Goal: Task Accomplishment & Management: Complete application form

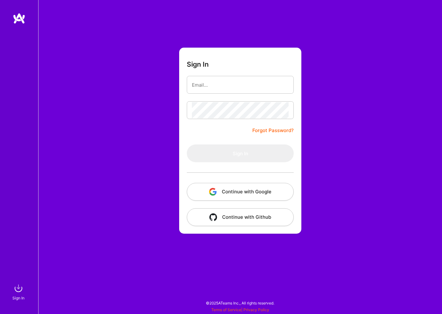
click at [57, 68] on div "Sign In Forgot Password? Sign In Continue with Google Continue with Github" at bounding box center [239, 157] width 403 height 314
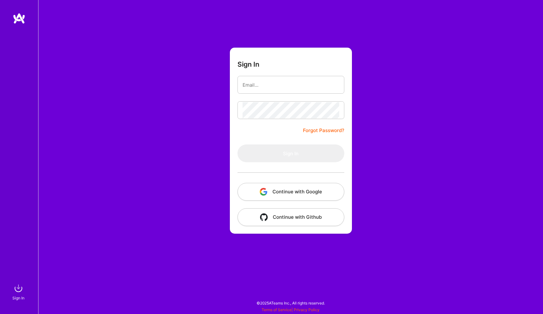
click at [281, 189] on button "Continue with Google" at bounding box center [291, 192] width 107 height 18
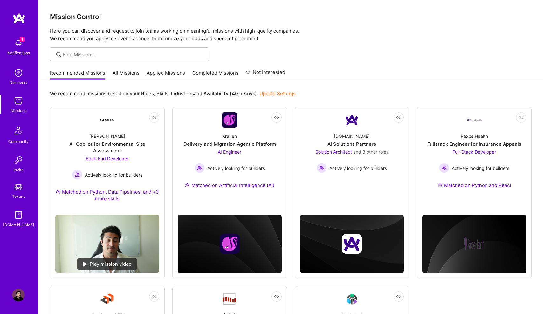
click at [18, 41] on img at bounding box center [18, 43] width 13 height 13
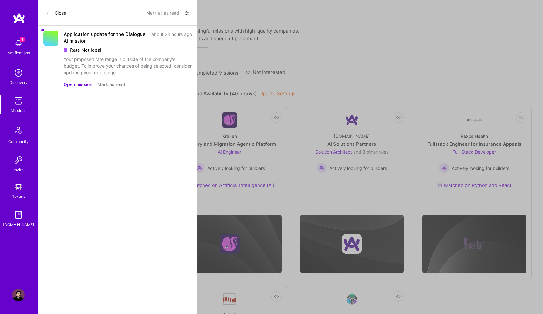
click at [84, 85] on button "Open mission" at bounding box center [78, 84] width 29 height 7
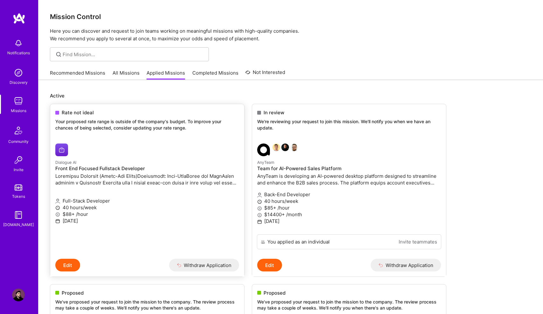
click at [134, 140] on link "Dialogue AI Front End Focused Fullstack Developer Full-Stack Developer 40 hours…" at bounding box center [147, 199] width 194 height 121
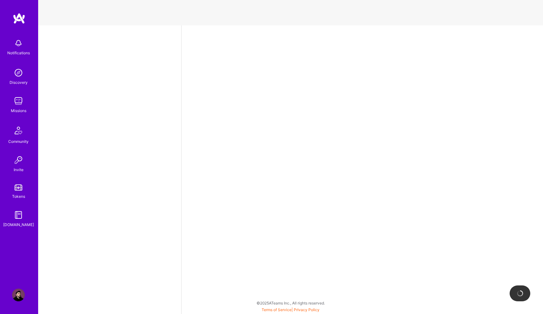
select select "RS"
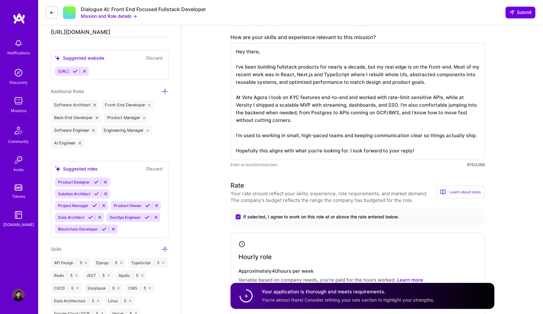
scroll to position [420, 0]
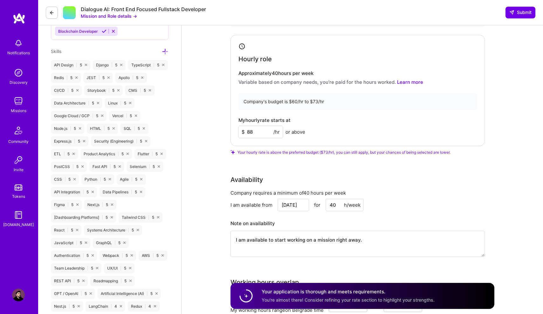
click at [261, 134] on input "88" at bounding box center [260, 132] width 45 height 12
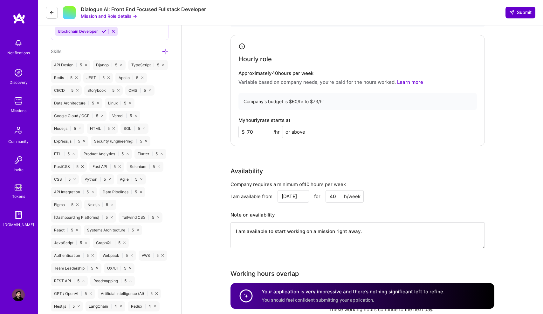
type input "70"
click at [441, 13] on button "Submit" at bounding box center [521, 12] width 30 height 11
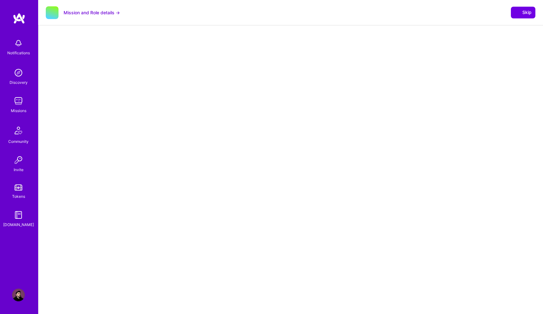
select select "RS"
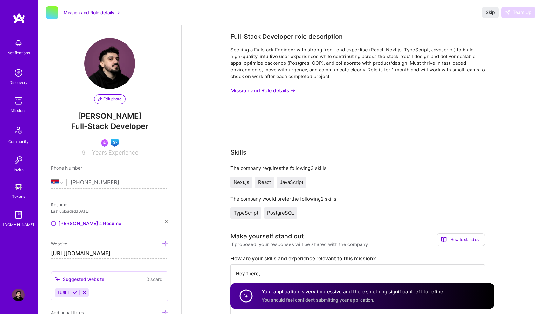
click at [21, 23] on img at bounding box center [19, 18] width 13 height 11
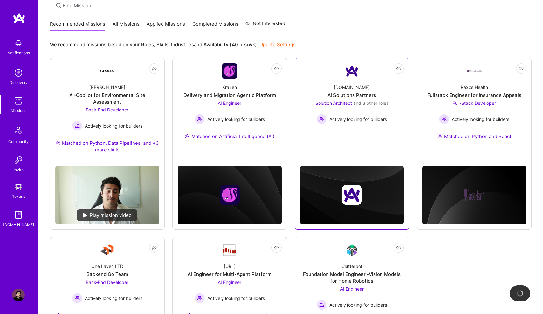
scroll to position [71, 0]
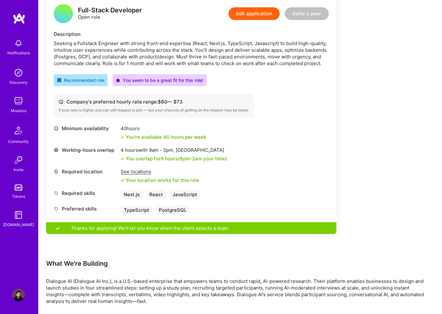
scroll to position [283, 0]
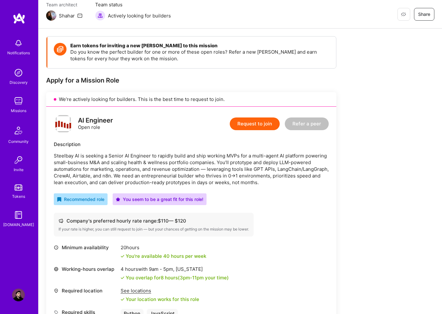
scroll to position [24, 0]
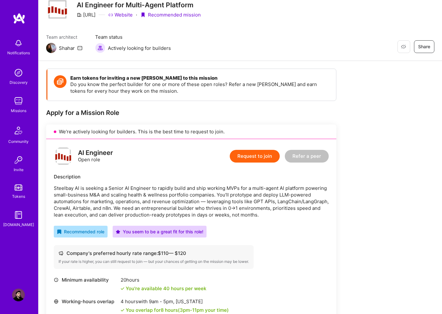
click at [67, 187] on p "Steelbay AI is seeking a Senior AI Engineer to rapidly build and ship working M…" at bounding box center [191, 201] width 275 height 33
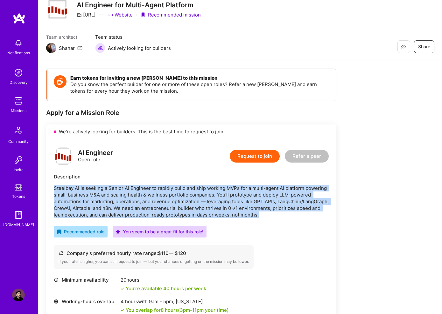
drag, startPoint x: 67, startPoint y: 187, endPoint x: 262, endPoint y: 214, distance: 197.4
click at [262, 214] on p "Steelbay AI is seeking a Senior AI Engineer to rapidly build and ship working M…" at bounding box center [191, 201] width 275 height 33
copy p "Steelbay AI is seeking a Senior AI Engineer to rapidly build and ship working M…"
click at [260, 155] on button "Request to join" at bounding box center [255, 156] width 50 height 13
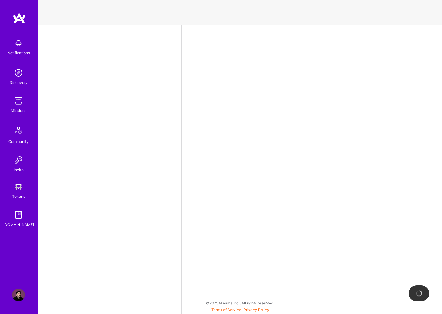
select select "RS"
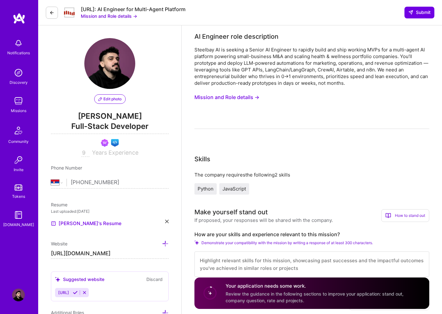
click at [238, 96] on button "Mission and Role details →" at bounding box center [226, 98] width 65 height 12
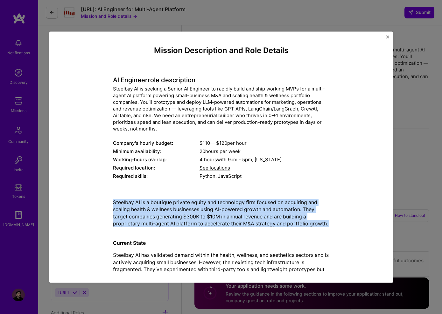
drag, startPoint x: 115, startPoint y: 201, endPoint x: 208, endPoint y: 230, distance: 97.2
click at [208, 230] on p "Steelbay AI is a boutique private equity and technology firm focused on acquiri…" at bounding box center [221, 217] width 216 height 36
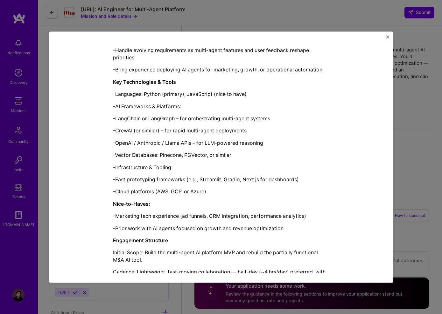
scroll to position [486, 0]
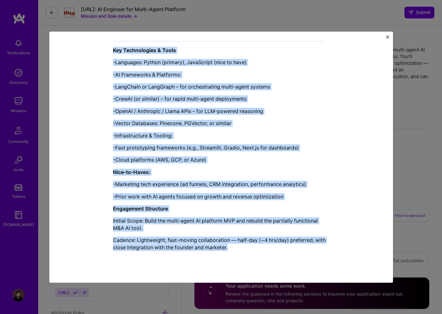
click at [235, 249] on p "Cadence: Lightweight, fast-moving collaboration — half-day (~4 hrs/day) preferr…" at bounding box center [221, 244] width 216 height 14
copy div "Steelbay AI is a boutique private equity and technology firm focused on acquiri…"
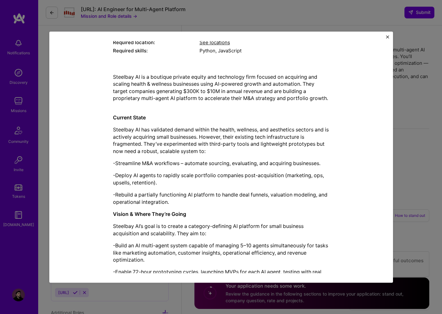
scroll to position [124, 0]
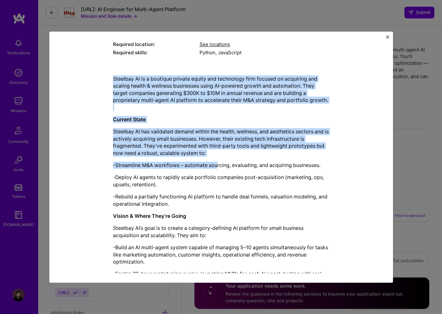
drag, startPoint x: 113, startPoint y: 79, endPoint x: 219, endPoint y: 167, distance: 138.2
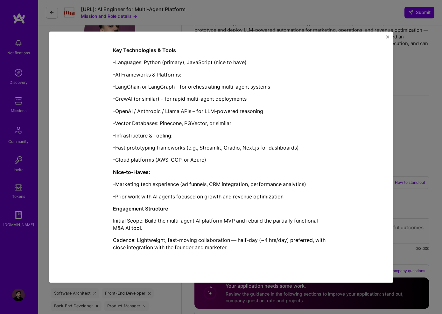
scroll to position [224, 0]
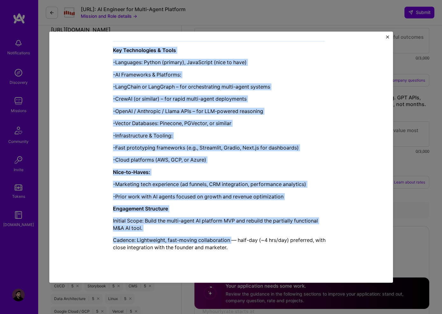
click at [232, 244] on p "Cadence: Lightweight, fast-moving collaboration — half-day (~4 hrs/day) preferr…" at bounding box center [221, 244] width 216 height 14
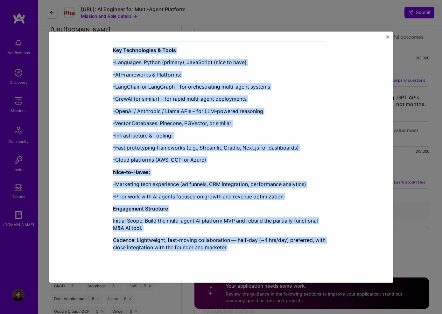
click at [232, 249] on p "Cadence: Lightweight, fast-moving collaboration — half-day (~4 hrs/day) preferr…" at bounding box center [221, 244] width 216 height 14
copy div "Steelbay AI is a boutique private equity and technology firm focused on acquiri…"
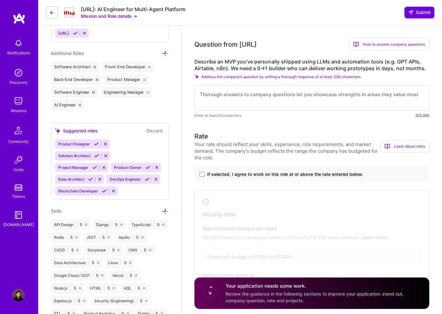
scroll to position [183, 0]
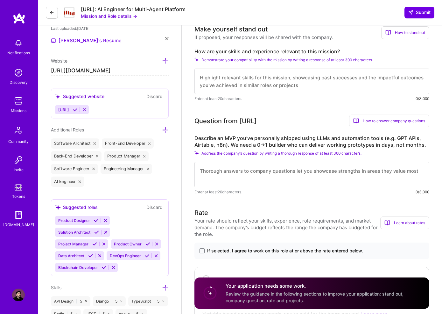
click at [231, 85] on textarea at bounding box center [311, 81] width 235 height 25
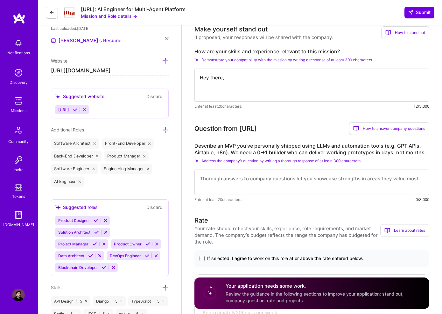
paste textarea "I’ve been working in fast-paced environments for years, so the idea of shipping…"
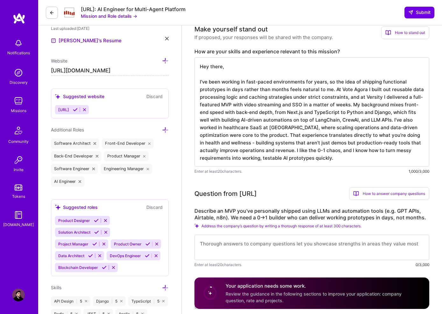
type textarea "Hey there, I’ve been working in fast-paced environments for years, so the idea …"
click at [196, 209] on label "Describe an MVP you’ve personally shipped using LLMs and automation tools (e.g.…" at bounding box center [311, 214] width 235 height 13
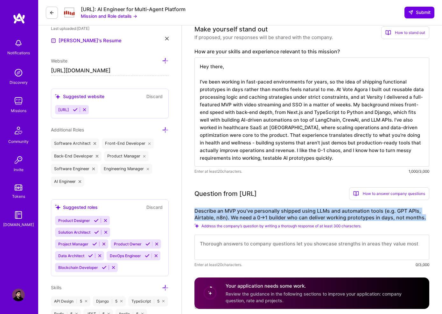
drag, startPoint x: 196, startPoint y: 209, endPoint x: 424, endPoint y: 217, distance: 228.4
click at [424, 217] on label "Describe an MVP you’ve personally shipped using LLMs and automation tools (e.g.…" at bounding box center [311, 214] width 235 height 13
copy label "Describe an MVP you’ve personally shipped using LLMs and automation tools (e.g.…"
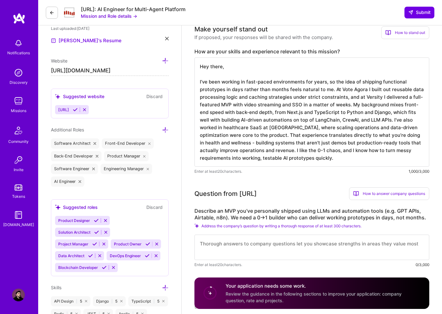
click at [243, 250] on textarea at bounding box center [311, 247] width 235 height 25
paste textarea "GitCase is something I built because I noticed developers struggled to showcase…"
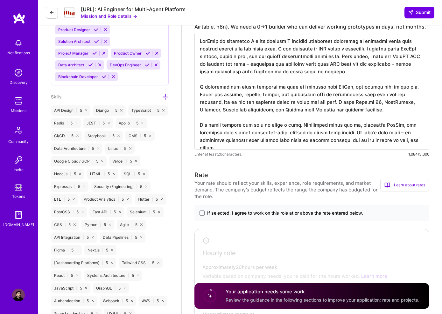
scroll to position [399, 0]
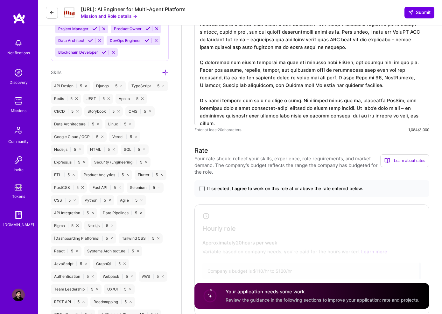
type textarea "GitCase is something I built because I noticed developers struggled to showcase…"
click at [202, 187] on span at bounding box center [201, 188] width 5 height 5
click at [0, 0] on input "If selected, I agree to work on this role at or above the rate entered below." at bounding box center [0, 0] width 0 height 0
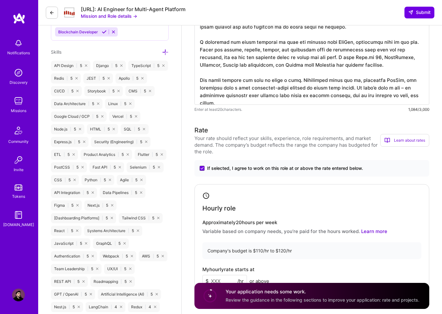
scroll to position [493, 0]
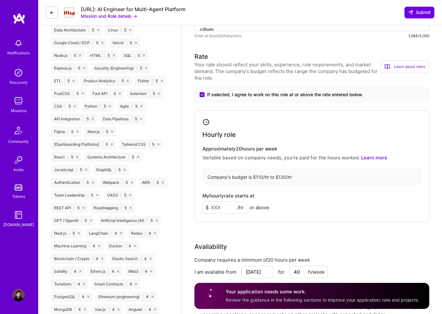
click at [218, 209] on input at bounding box center [224, 208] width 45 height 12
type input "110"
click at [357, 245] on div "Availability" at bounding box center [311, 247] width 235 height 10
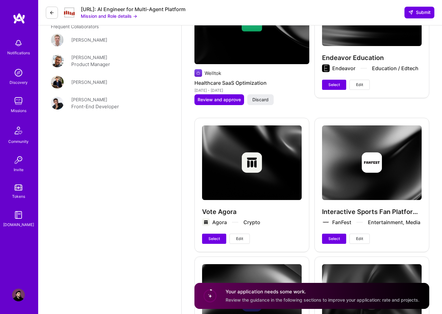
scroll to position [1282, 0]
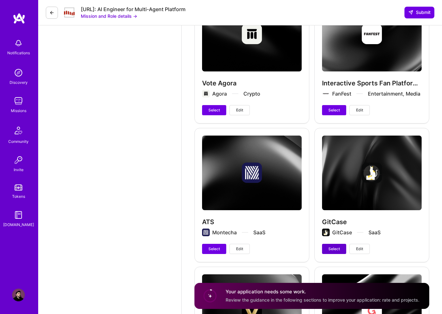
click at [329, 250] on span "Select" at bounding box center [333, 249] width 11 height 6
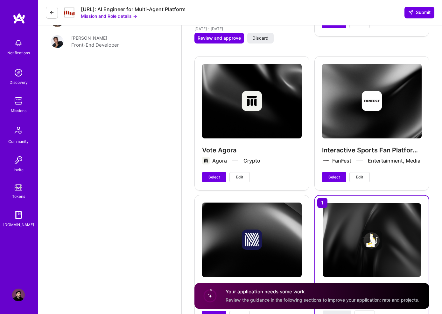
scroll to position [1219, 0]
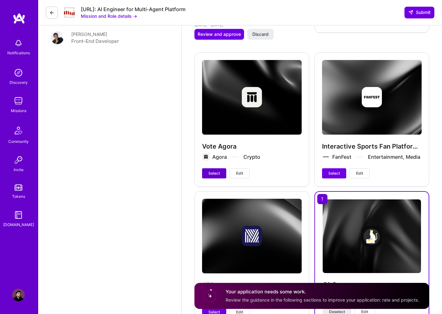
click at [213, 174] on span "Select" at bounding box center [213, 174] width 11 height 6
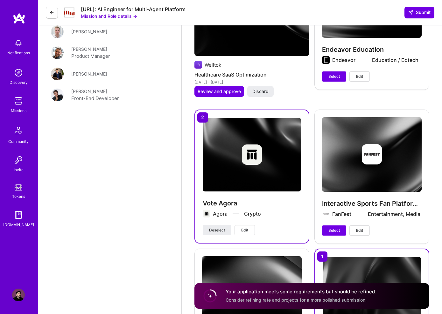
scroll to position [1161, 0]
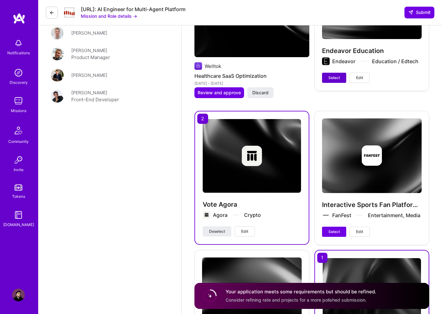
click at [332, 75] on button "Select" at bounding box center [334, 78] width 24 height 10
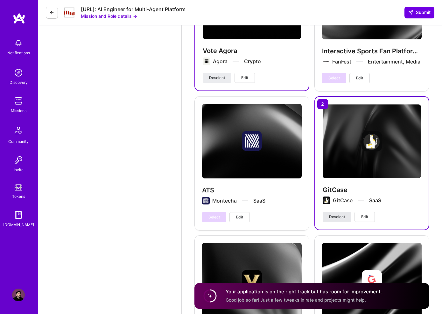
scroll to position [1317, 0]
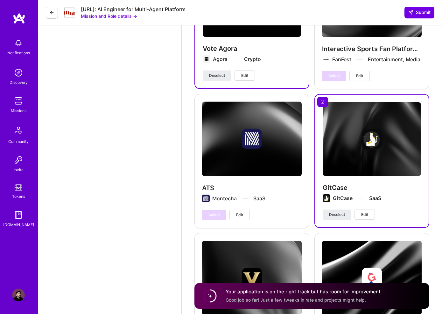
click at [370, 216] on button "Edit" at bounding box center [364, 215] width 20 height 10
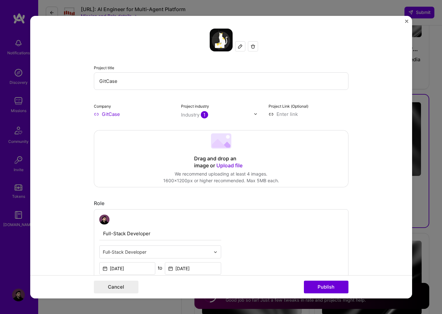
click at [152, 236] on input "Full-Stack Developer" at bounding box center [160, 233] width 122 height 13
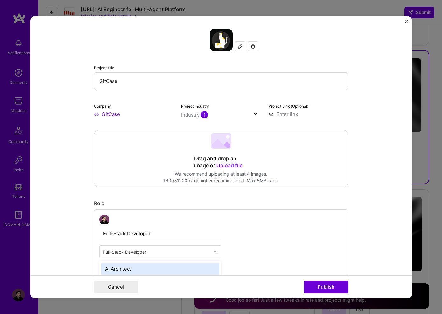
click at [152, 253] on input "text" at bounding box center [156, 252] width 107 height 7
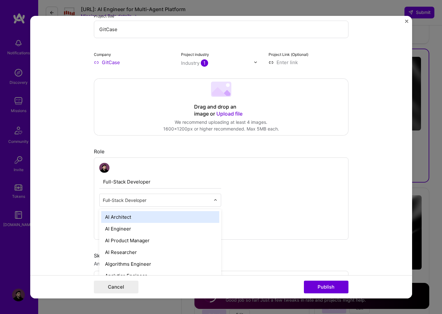
scroll to position [52, 0]
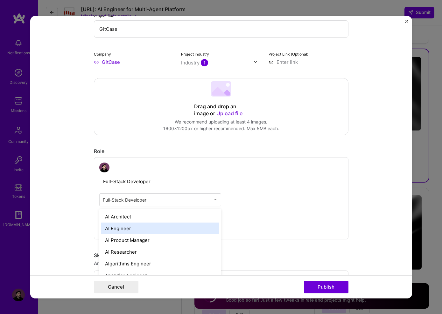
click at [130, 230] on div "AI Engineer" at bounding box center [160, 229] width 118 height 12
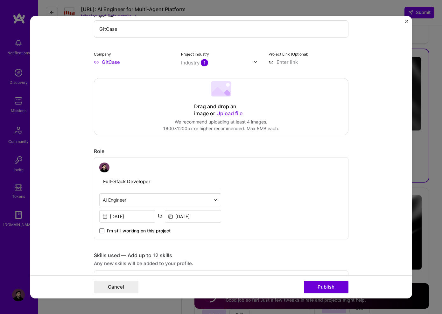
click at [157, 179] on input "Full-Stack Developer" at bounding box center [160, 181] width 122 height 13
type input "AI Engineer"
click at [322, 289] on button "Publish" at bounding box center [326, 287] width 45 height 13
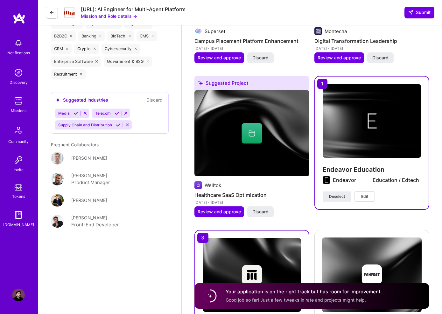
scroll to position [1037, 0]
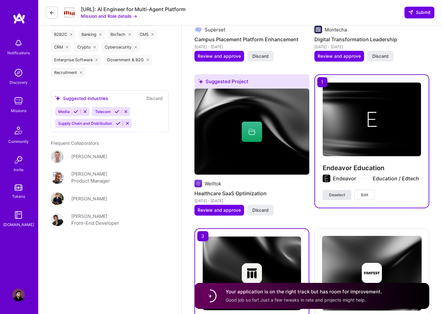
click at [342, 196] on span "Deselect" at bounding box center [337, 195] width 16 height 6
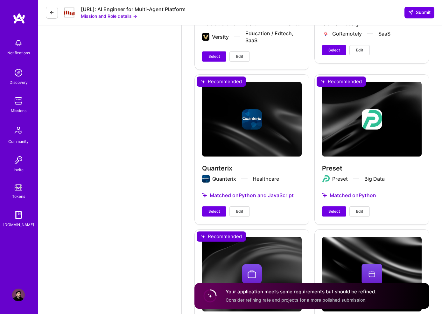
scroll to position [1665, 0]
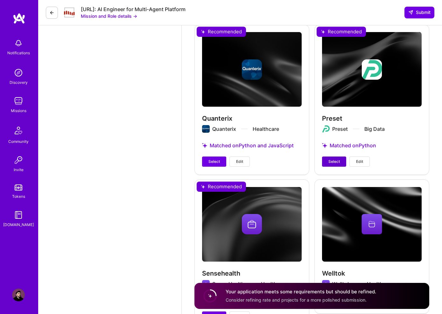
click at [338, 164] on span "Select" at bounding box center [333, 162] width 11 height 6
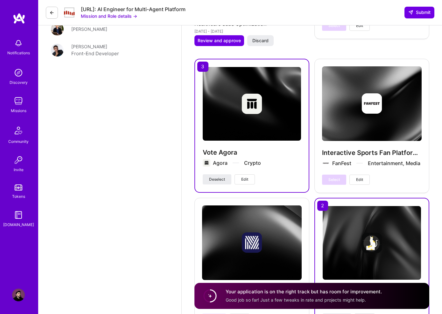
scroll to position [1207, 0]
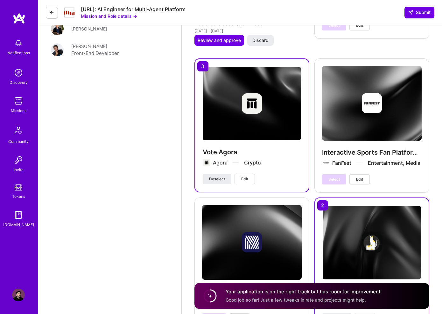
click at [242, 181] on span "Edit" at bounding box center [244, 179] width 7 height 6
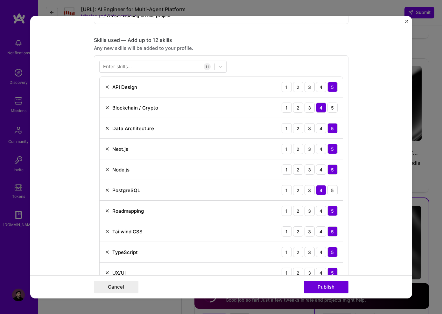
scroll to position [187, 0]
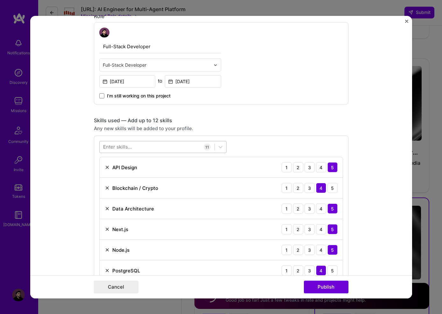
click at [172, 148] on div at bounding box center [157, 147] width 115 height 10
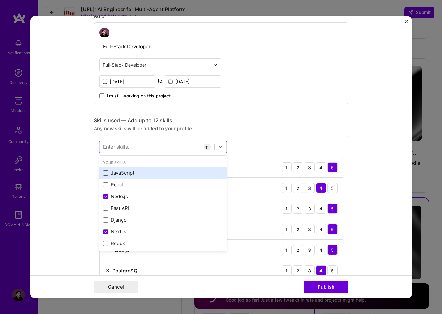
click at [104, 174] on span at bounding box center [105, 173] width 5 height 5
click at [0, 0] on input "checkbox" at bounding box center [0, 0] width 0 height 0
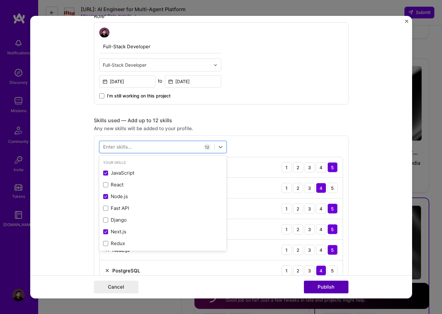
click at [317, 287] on button "Publish" at bounding box center [326, 287] width 45 height 13
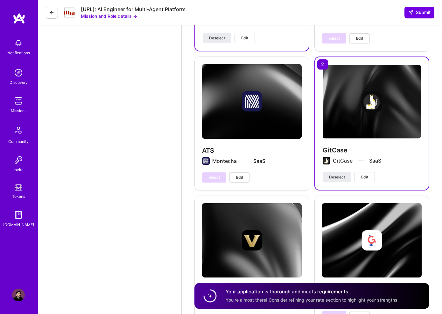
scroll to position [1391, 0]
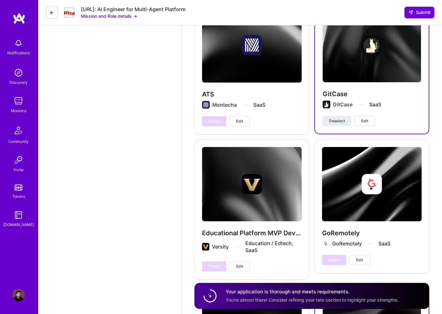
click at [361, 121] on span "Edit" at bounding box center [364, 121] width 7 height 6
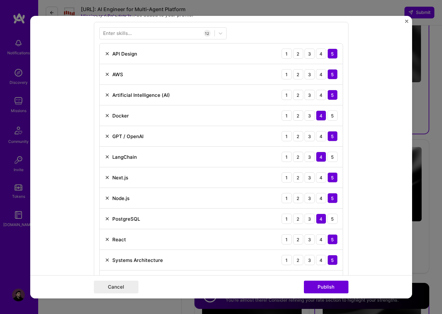
scroll to position [300, 0]
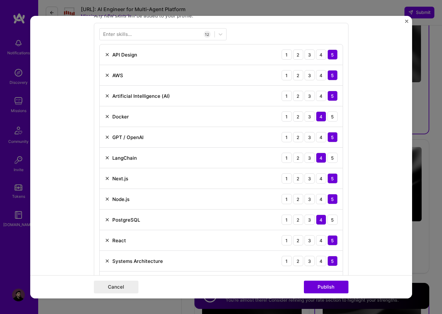
click at [106, 116] on img at bounding box center [107, 116] width 5 height 5
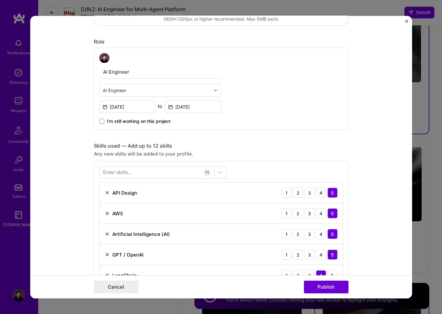
scroll to position [155, 0]
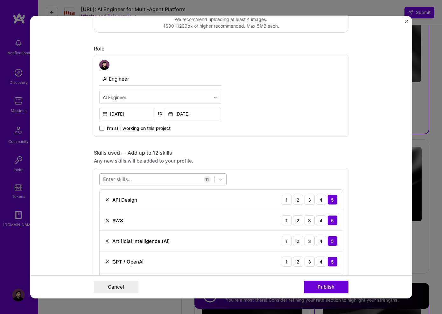
click at [145, 179] on div at bounding box center [157, 180] width 115 height 10
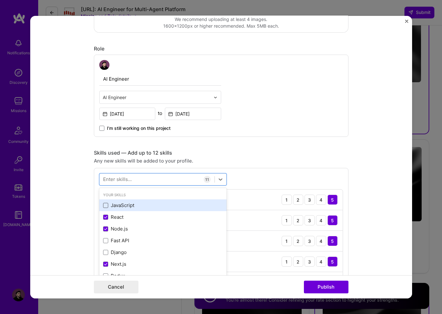
click at [103, 208] on span at bounding box center [105, 205] width 5 height 5
click at [0, 0] on input "checkbox" at bounding box center [0, 0] width 0 height 0
drag, startPoint x: 337, startPoint y: 162, endPoint x: 339, endPoint y: 166, distance: 3.8
click at [337, 163] on div "Any new skills will be added to your profile." at bounding box center [221, 161] width 254 height 7
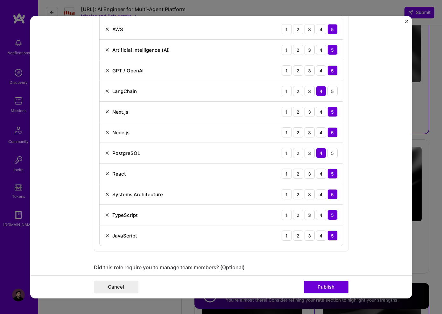
scroll to position [349, 0]
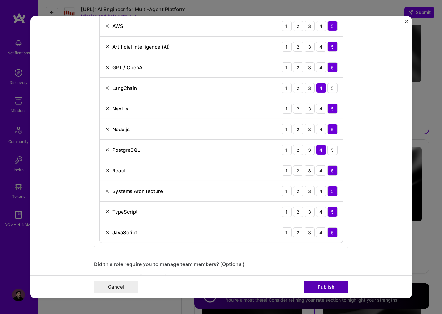
click at [337, 282] on button "Publish" at bounding box center [326, 287] width 45 height 13
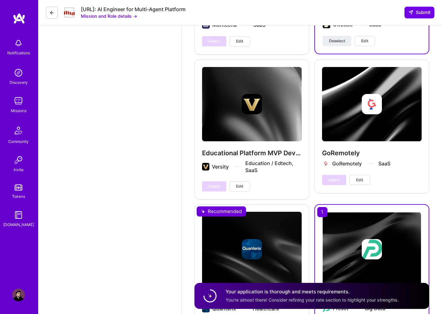
scroll to position [1574, 0]
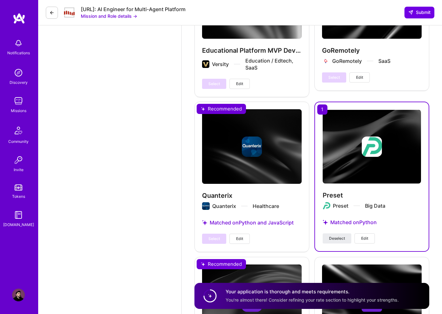
click at [369, 238] on button "Edit" at bounding box center [364, 239] width 20 height 10
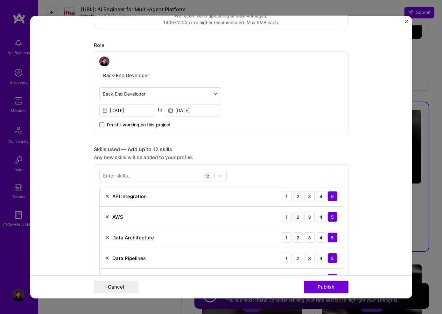
scroll to position [73, 0]
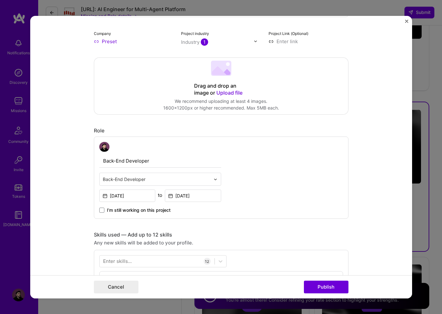
click at [188, 183] on div at bounding box center [156, 180] width 107 height 8
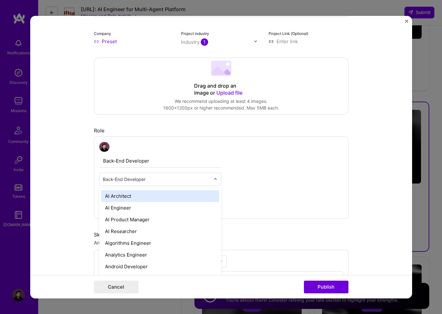
click at [166, 179] on input "text" at bounding box center [156, 179] width 107 height 7
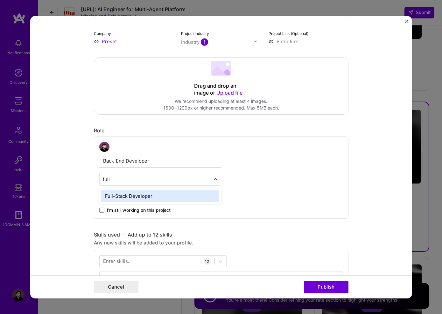
type input "full"
click at [347, 186] on div "Back-End Developer option Full-Stack Developer focused, 33 of 70. 1 result avai…" at bounding box center [221, 177] width 254 height 83
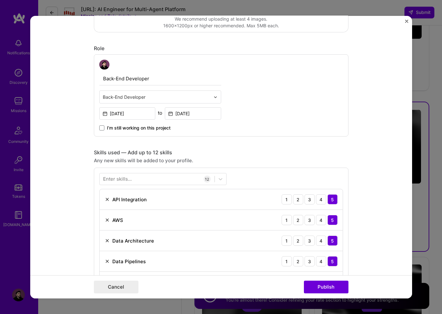
scroll to position [167, 0]
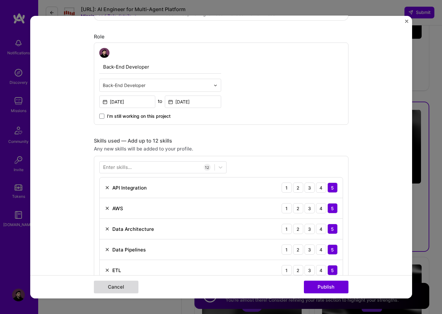
click at [131, 288] on button "Cancel" at bounding box center [116, 287] width 45 height 13
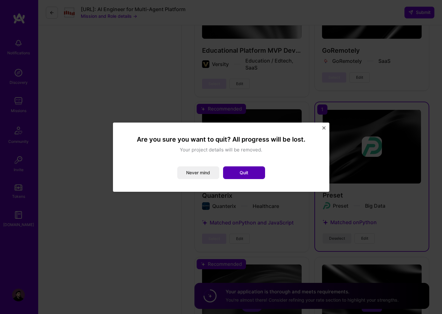
click at [230, 172] on button "Quit" at bounding box center [244, 173] width 42 height 13
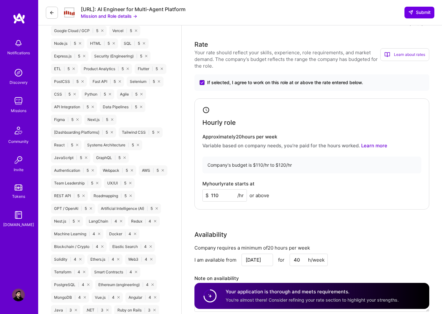
scroll to position [508, 0]
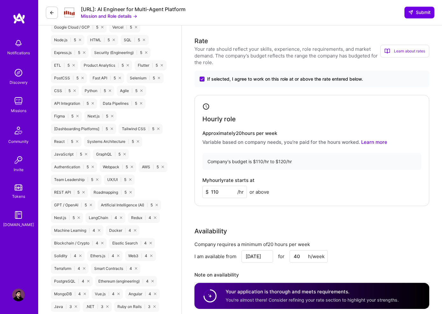
click at [227, 193] on input "110" at bounding box center [224, 192] width 45 height 12
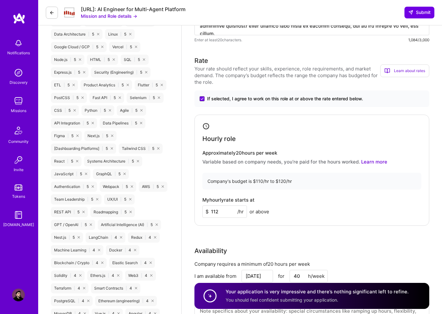
scroll to position [488, 0]
type input "112"
click at [423, 9] on span "Submit" at bounding box center [419, 12] width 22 height 6
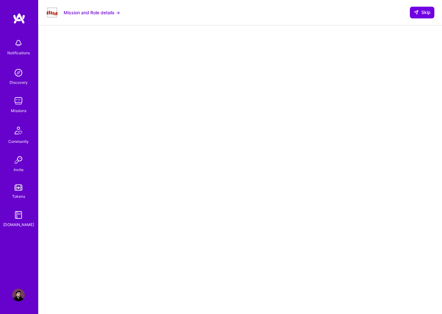
click at [393, 49] on div at bounding box center [240, 192] width 378 height 320
click at [422, 13] on span "Skip" at bounding box center [421, 12] width 17 height 6
select select "RS"
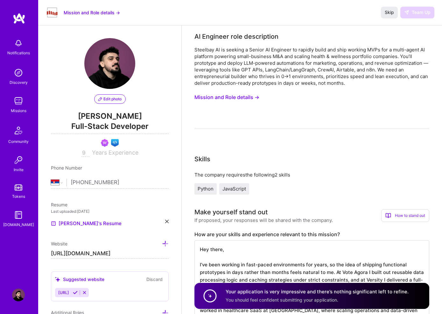
click at [27, 21] on link at bounding box center [19, 18] width 38 height 11
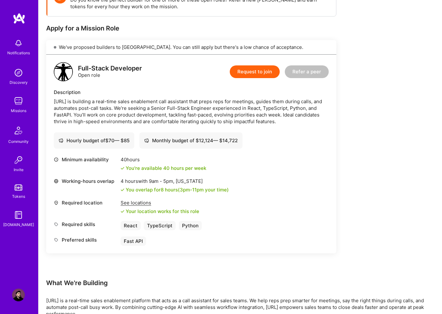
scroll to position [110, 0]
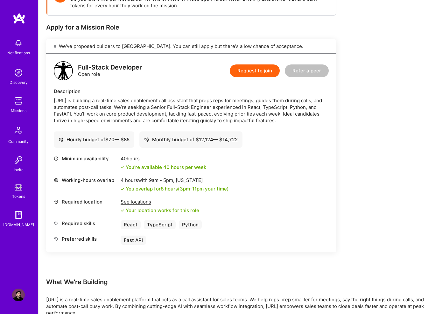
click at [55, 99] on div "[URL] is building a real-time sales enablement call assistant that preps reps f…" at bounding box center [191, 110] width 275 height 27
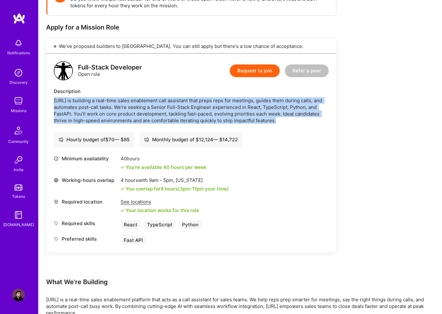
drag, startPoint x: 56, startPoint y: 99, endPoint x: 281, endPoint y: 123, distance: 226.4
click at [281, 123] on div "[URL] is building a real-time sales enablement call assistant that preps reps f…" at bounding box center [191, 110] width 275 height 27
click at [252, 72] on button "Request to join" at bounding box center [255, 71] width 50 height 13
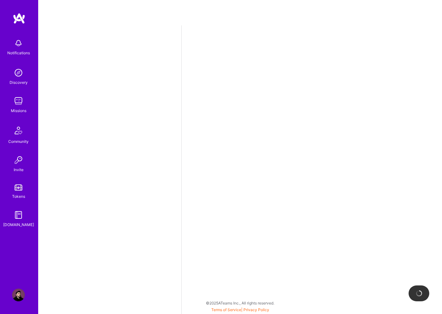
select select "RS"
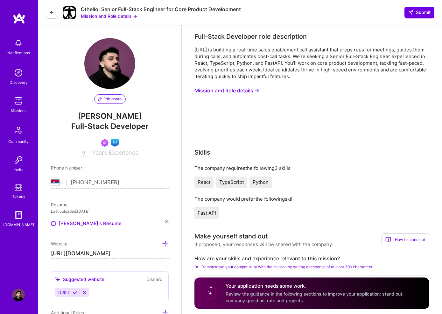
click at [248, 96] on button "Mission and Role details →" at bounding box center [226, 91] width 65 height 12
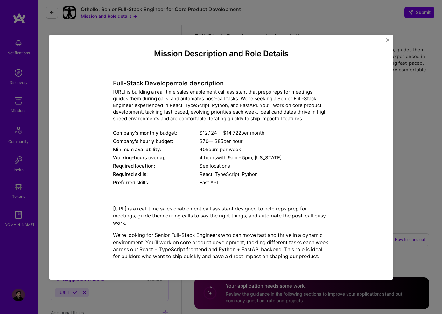
click at [247, 95] on div "[URL] is building a real-time sales enablement call assistant that preps reps f…" at bounding box center [221, 105] width 216 height 33
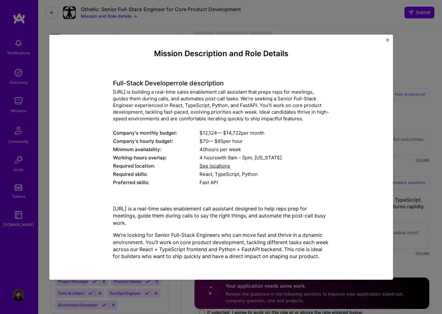
scroll to position [398, 0]
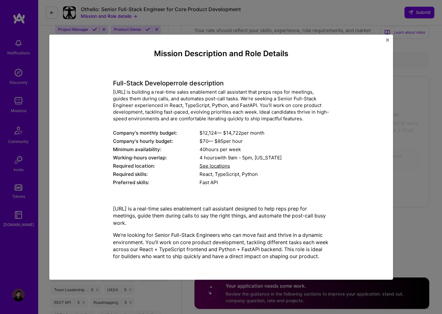
drag, startPoint x: 225, startPoint y: 211, endPoint x: 203, endPoint y: 213, distance: 21.7
click at [224, 211] on p "[URL] is a real-time sales enablement call assistant designed to help reps prep…" at bounding box center [221, 215] width 216 height 21
click at [114, 209] on p "[URL] is a real-time sales enablement call assistant designed to help reps prep…" at bounding box center [221, 215] width 216 height 21
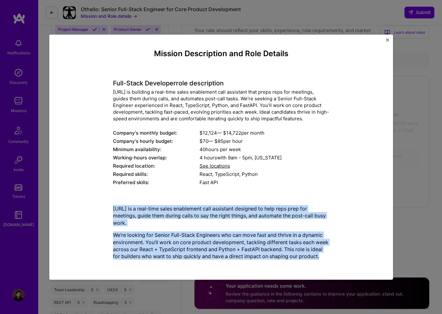
drag, startPoint x: 114, startPoint y: 209, endPoint x: 334, endPoint y: 257, distance: 224.3
click at [334, 257] on div "Mission Description and Role Details Full-Stack Developer role description [URL…" at bounding box center [221, 157] width 314 height 216
copy div "[URL] is a real-time sales enablement call assistant designed to help reps prep…"
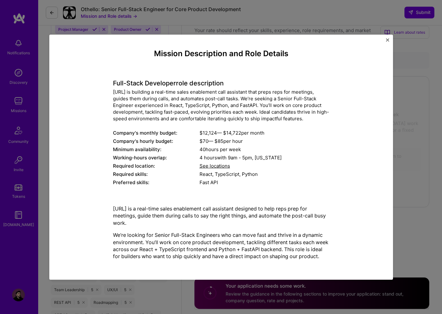
click at [421, 120] on div "Mission Description and Role Details Full-Stack Developer role description [URL…" at bounding box center [221, 157] width 442 height 314
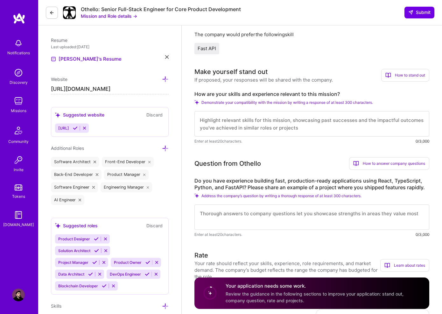
scroll to position [166, 0]
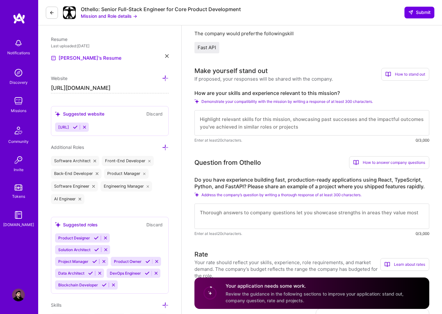
click at [230, 118] on textarea at bounding box center [311, 122] width 235 height 25
paste textarea "I’ve been building full-stack products for nearly a decade, and this role feels…"
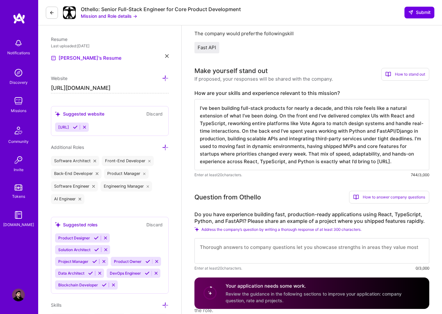
click at [203, 107] on textarea "I’ve been building full-stack products for nearly a decade, and this role feels…" at bounding box center [311, 134] width 235 height 71
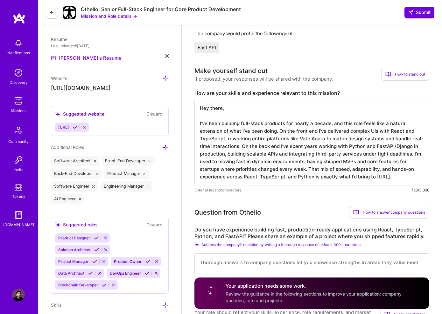
click at [405, 178] on textarea "Hey there, I’ve been building full-stack products for nearly a decade, and this…" at bounding box center [311, 142] width 235 height 86
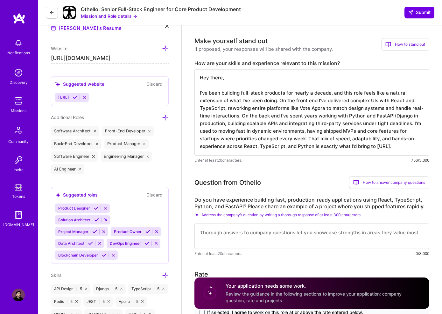
scroll to position [201, 0]
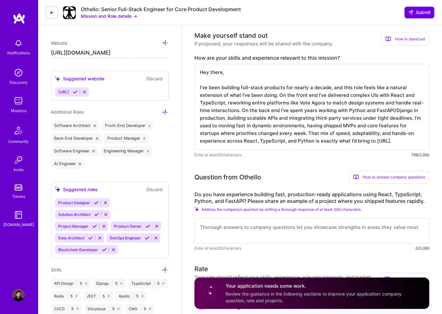
type textarea "Hey there, I’ve been building full-stack products for nearly a decade, and this…"
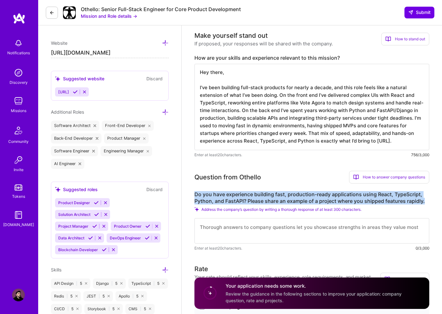
drag, startPoint x: 428, startPoint y: 202, endPoint x: 191, endPoint y: 195, distance: 236.7
copy label "Do you have experience building fast, production-ready applications using React…"
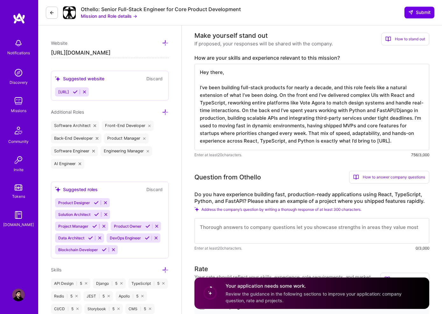
click at [252, 228] on textarea at bounding box center [311, 230] width 235 height 25
paste textarea "Yes, I do. A good example is my time at [GEOGRAPHIC_DATA] where I worked with R…"
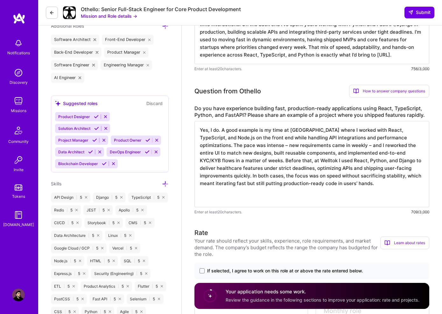
scroll to position [388, 0]
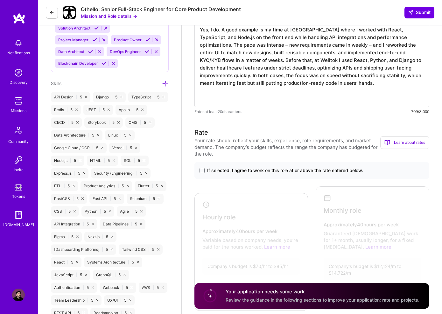
paste textarea "A clear example is Versity, where I built and shipped a full MVP in about a mon…"
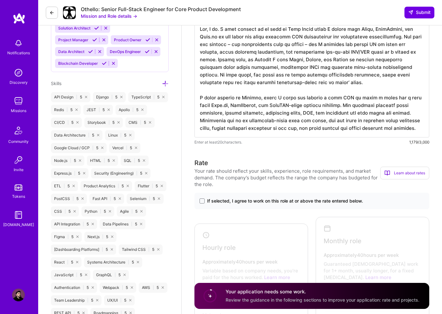
click at [212, 97] on textarea at bounding box center [311, 79] width 235 height 117
drag, startPoint x: 212, startPoint y: 97, endPoint x: 199, endPoint y: 96, distance: 13.0
click at [198, 96] on textarea at bounding box center [311, 79] width 235 height 117
type textarea "Lor, I do. S amet consect ad el sedd ei Temp Incid utlab E dolore magn Aliqu, E…"
click at [202, 200] on span at bounding box center [201, 201] width 5 height 5
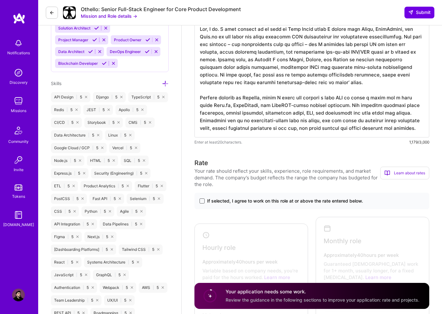
click at [0, 0] on input "If selected, I agree to work on this role at or above the rate entered below." at bounding box center [0, 0] width 0 height 0
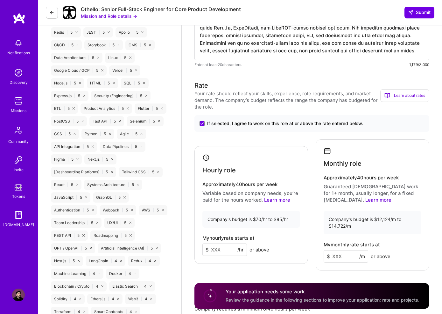
scroll to position [550, 0]
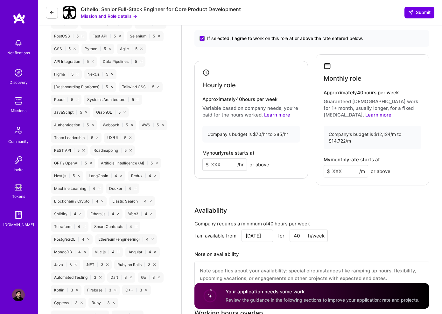
click at [208, 134] on div "Company's budget is $70/hr to $85/hr" at bounding box center [251, 134] width 98 height 17
drag, startPoint x: 208, startPoint y: 134, endPoint x: 286, endPoint y: 133, distance: 78.5
click at [287, 134] on div "Company's budget is $70/hr to $85/hr" at bounding box center [251, 134] width 98 height 17
copy div "Company's budget is $70/hr to $85/hr"
drag, startPoint x: 355, startPoint y: 138, endPoint x: 323, endPoint y: 131, distance: 33.0
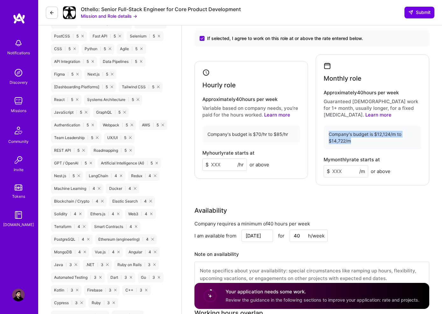
click at [323, 131] on div "Company's budget is $12,124/m to $14,722/m" at bounding box center [372, 138] width 98 height 24
copy div "Company's budget is $12,124/m to $14,722/m"
click at [218, 165] on input at bounding box center [224, 165] width 45 height 12
type input "80"
type input "13500"
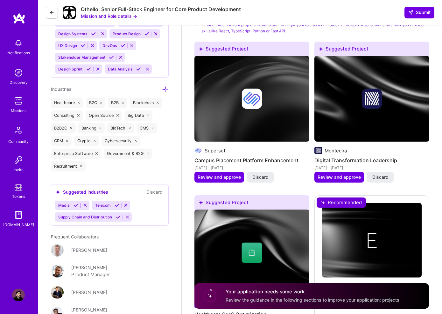
scroll to position [1021, 0]
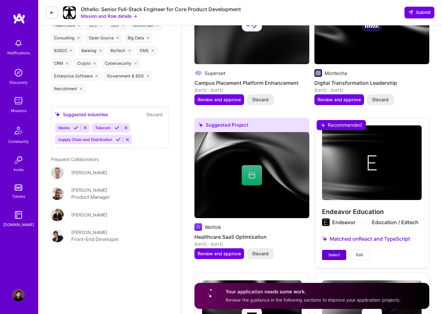
click at [337, 255] on span "Select" at bounding box center [333, 255] width 11 height 6
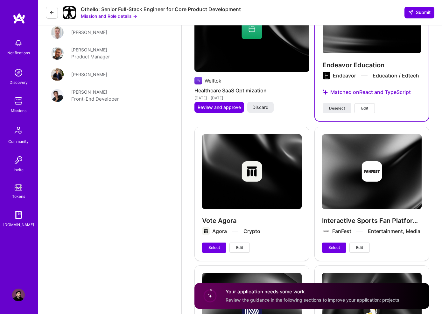
scroll to position [1163, 0]
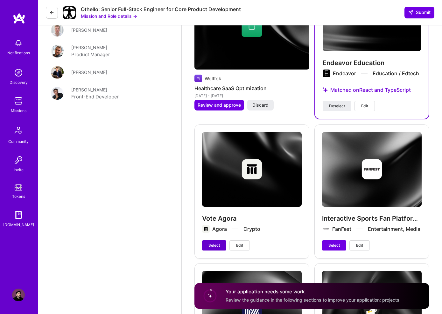
click at [217, 246] on span "Select" at bounding box center [213, 246] width 11 height 6
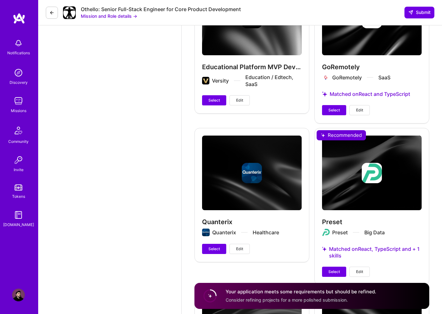
scroll to position [1664, 0]
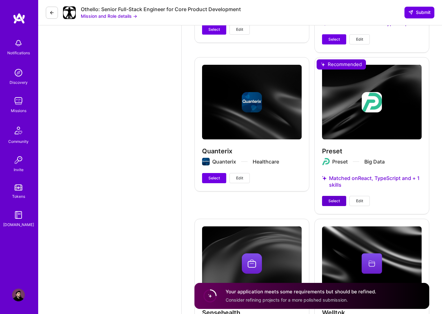
click at [334, 204] on span "Select" at bounding box center [333, 201] width 11 height 6
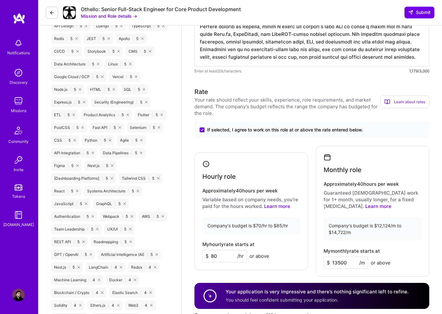
scroll to position [327, 0]
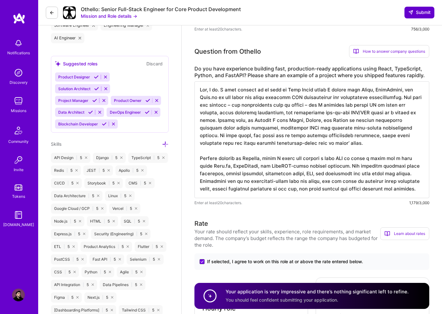
click at [410, 12] on icon at bounding box center [410, 12] width 5 height 5
click at [420, 14] on span "Submit" at bounding box center [419, 12] width 22 height 6
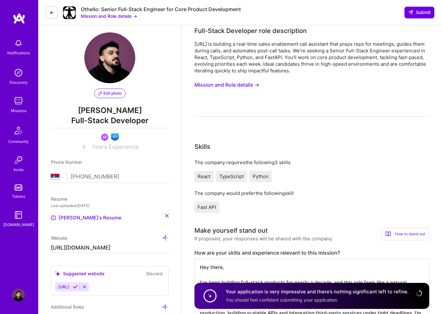
scroll to position [0, 0]
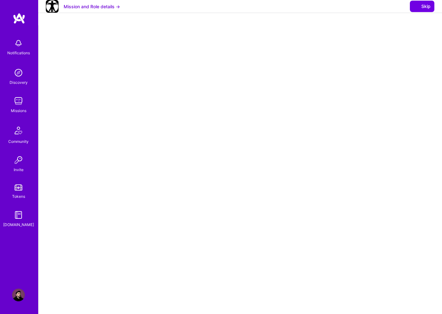
select select "RS"
